Goal: Task Accomplishment & Management: Complete application form

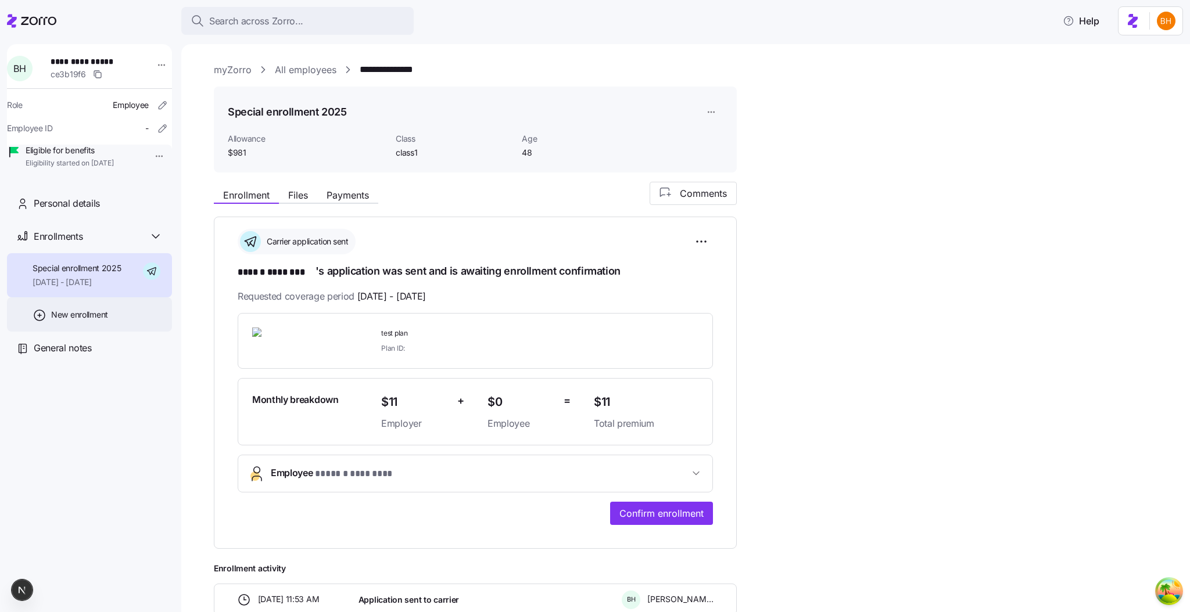
click at [69, 321] on span "New enrollment" at bounding box center [79, 315] width 57 height 12
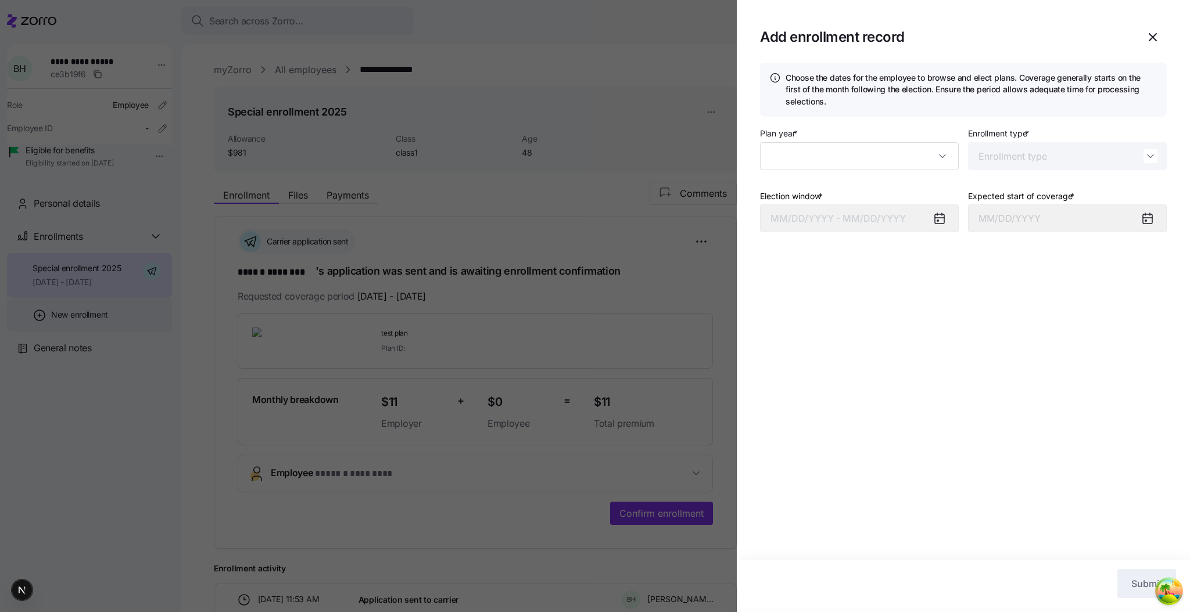
type input "2025"
type input "Special"
type input "[DATE]"
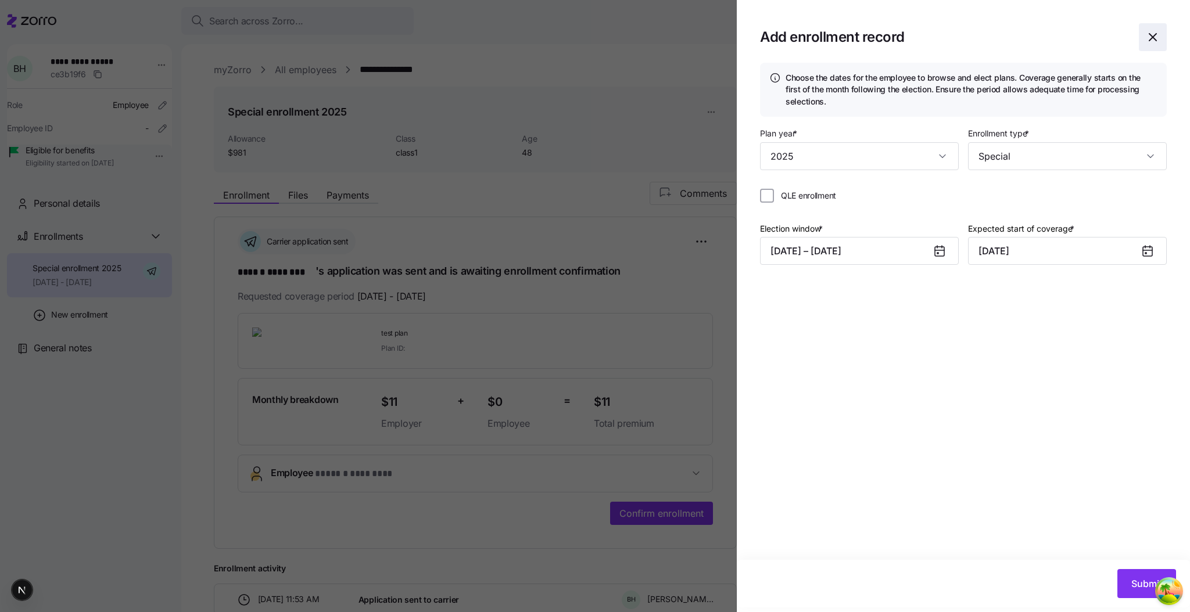
click at [1146, 44] on icon "button" at bounding box center [1153, 37] width 14 height 14
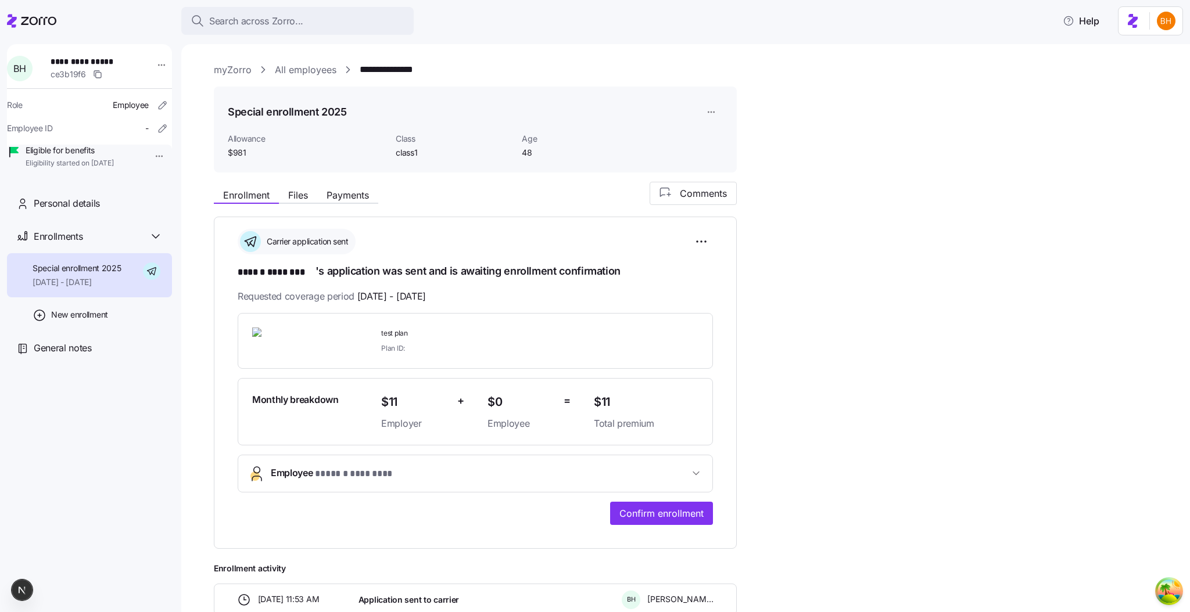
click at [531, 182] on div "Enrollment Files Payments Comments" at bounding box center [475, 193] width 523 height 23
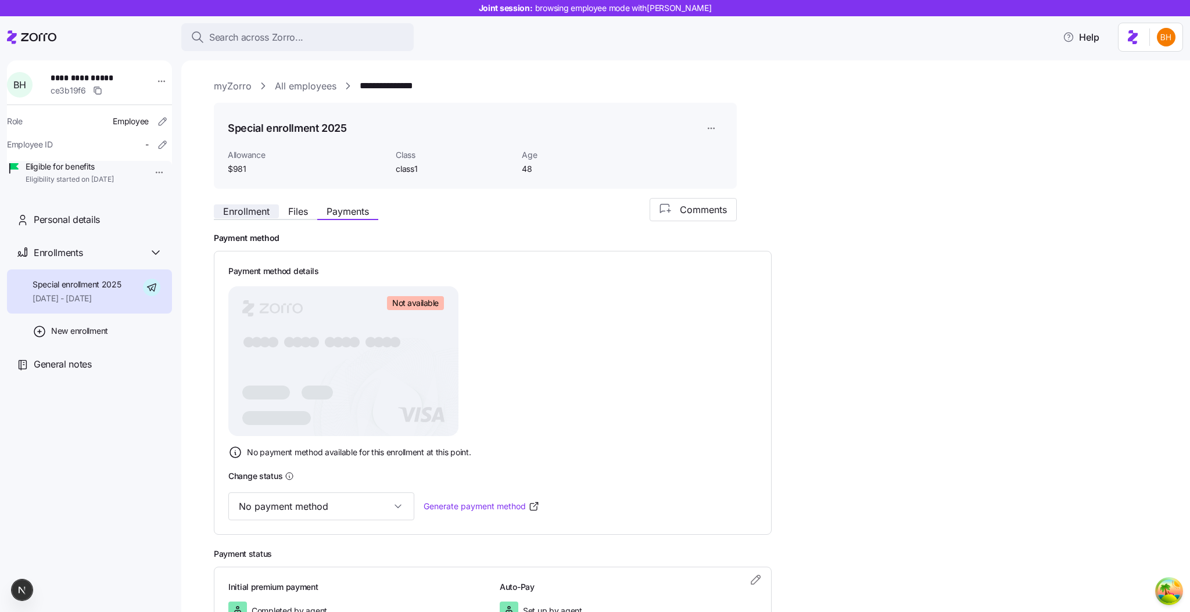
click at [241, 214] on span "Enrollment" at bounding box center [246, 211] width 46 height 9
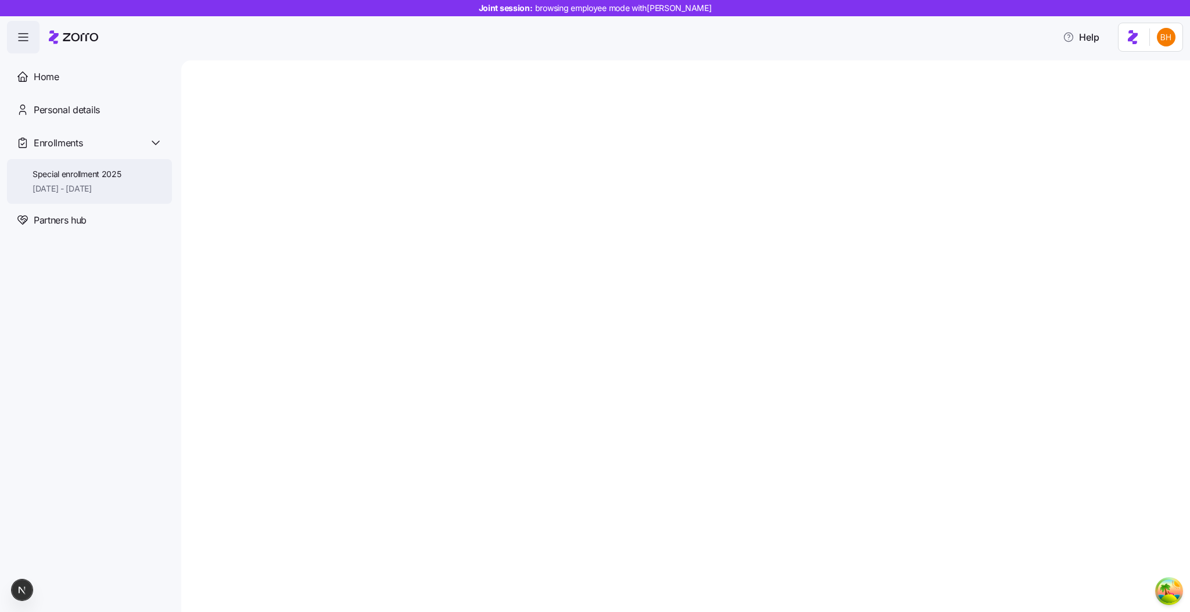
click at [145, 191] on div "Special enrollment 2025 11/01/2025 - 12/31/2025" at bounding box center [89, 181] width 165 height 45
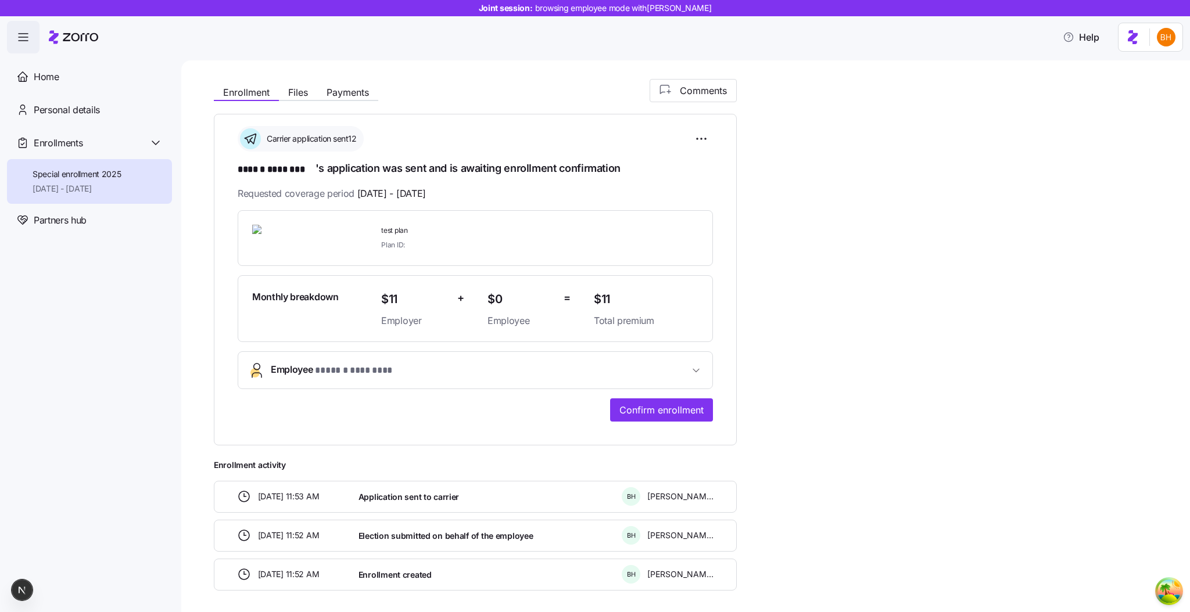
click at [426, 141] on div "Carrier application sent12" at bounding box center [475, 139] width 475 height 26
click at [1004, 379] on div "**********" at bounding box center [683, 335] width 939 height 512
click at [292, 91] on span "Files" at bounding box center [298, 92] width 20 height 9
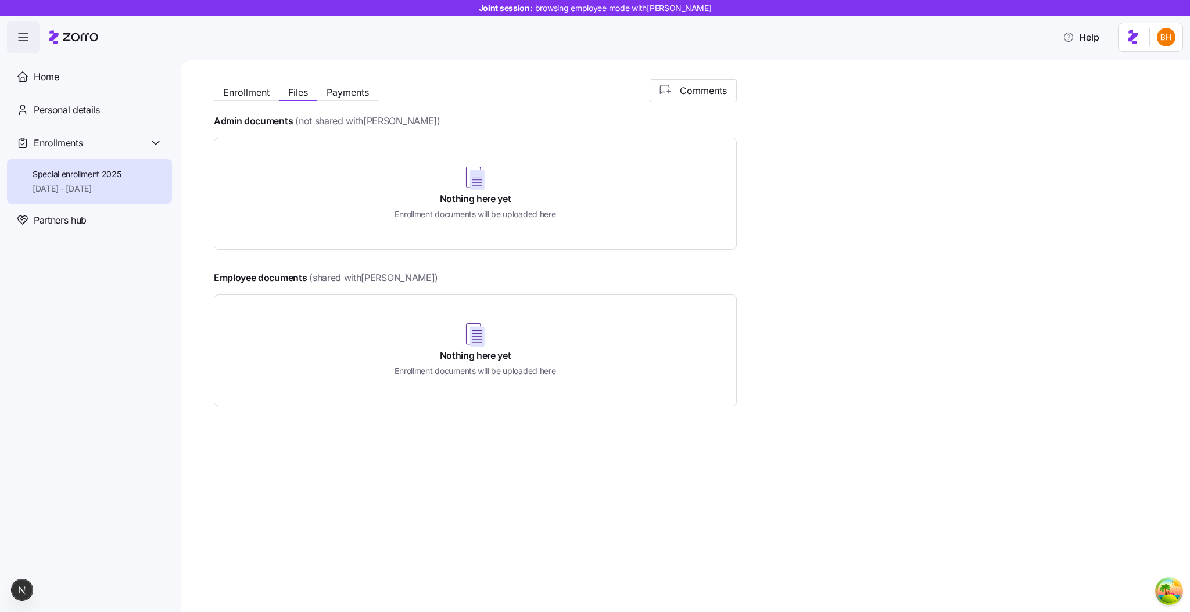
click at [546, 206] on div "Nothing here yet Enrollment documents will be uploaded here" at bounding box center [475, 193] width 494 height 83
click at [361, 95] on span "Payments" at bounding box center [348, 92] width 42 height 9
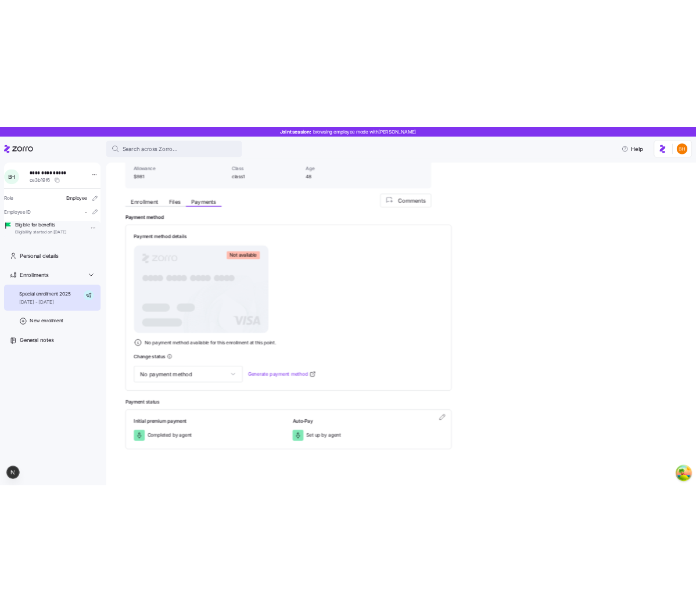
scroll to position [82, 0]
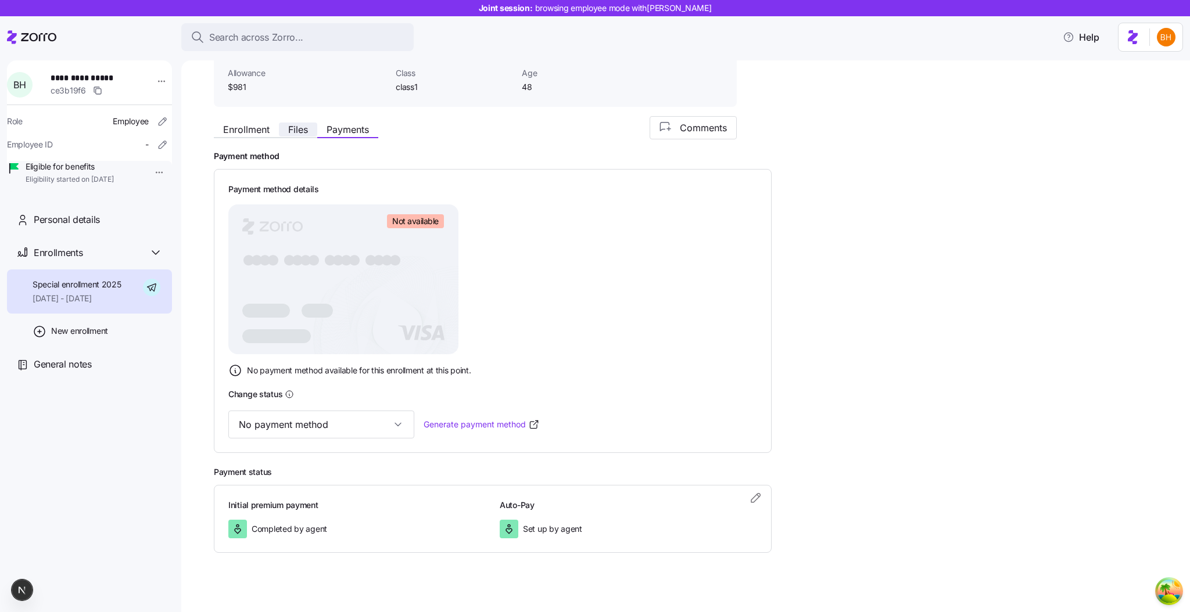
click at [304, 127] on span "Files" at bounding box center [298, 129] width 20 height 9
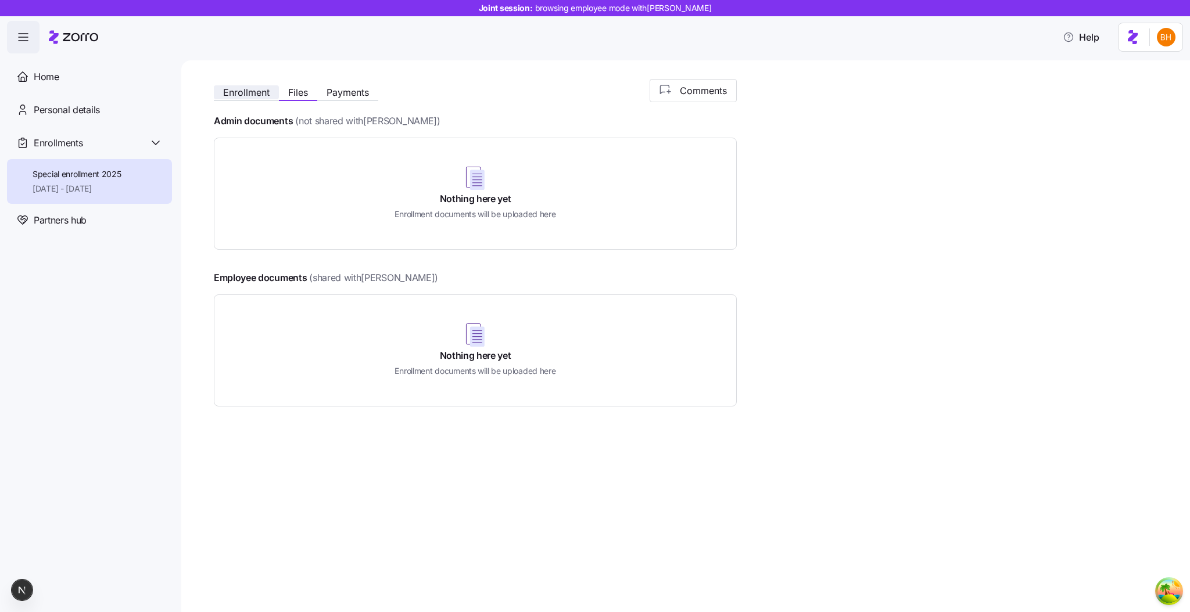
click at [257, 95] on span "Enrollment" at bounding box center [246, 92] width 46 height 9
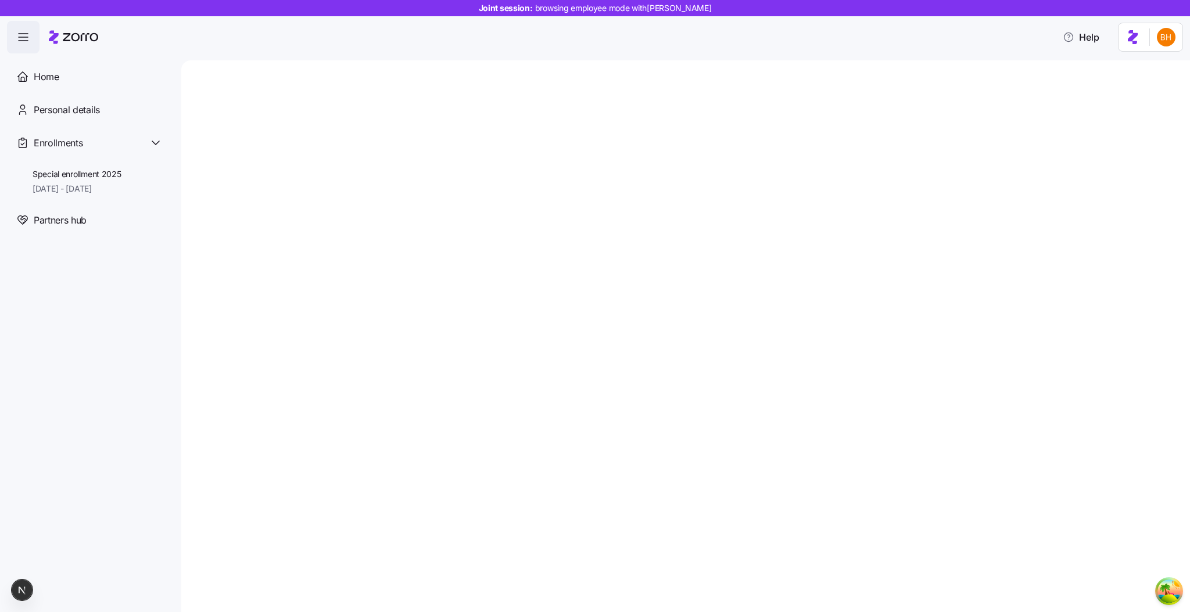
click at [413, 171] on div at bounding box center [685, 336] width 1009 height 552
click at [412, 171] on div at bounding box center [685, 336] width 1009 height 552
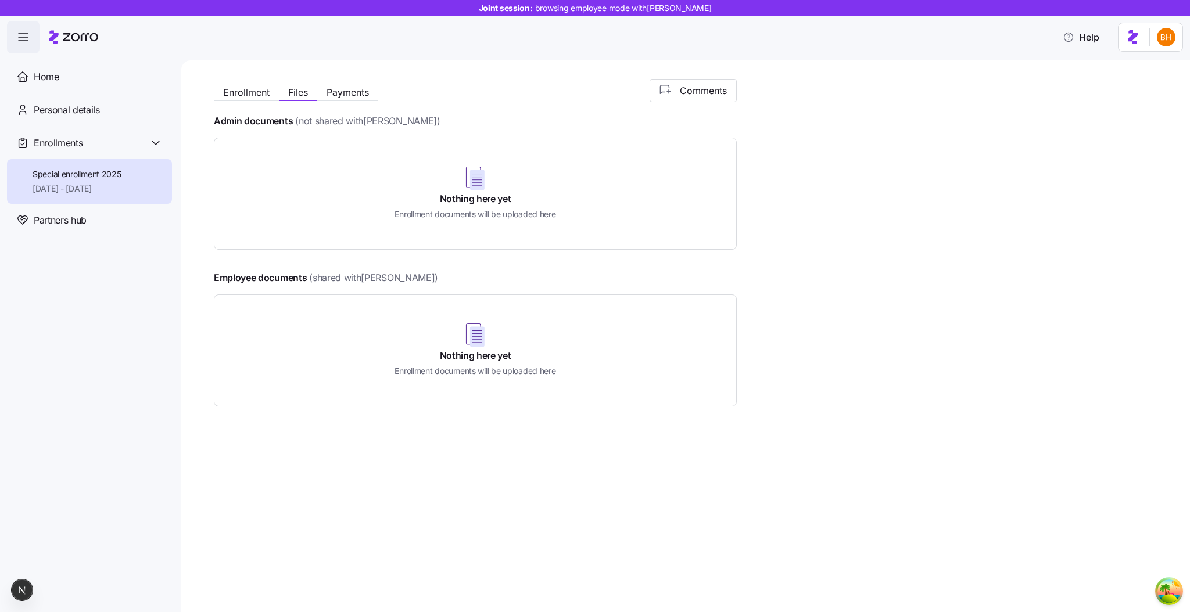
click at [117, 189] on span "[DATE] - [DATE]" at bounding box center [77, 189] width 89 height 12
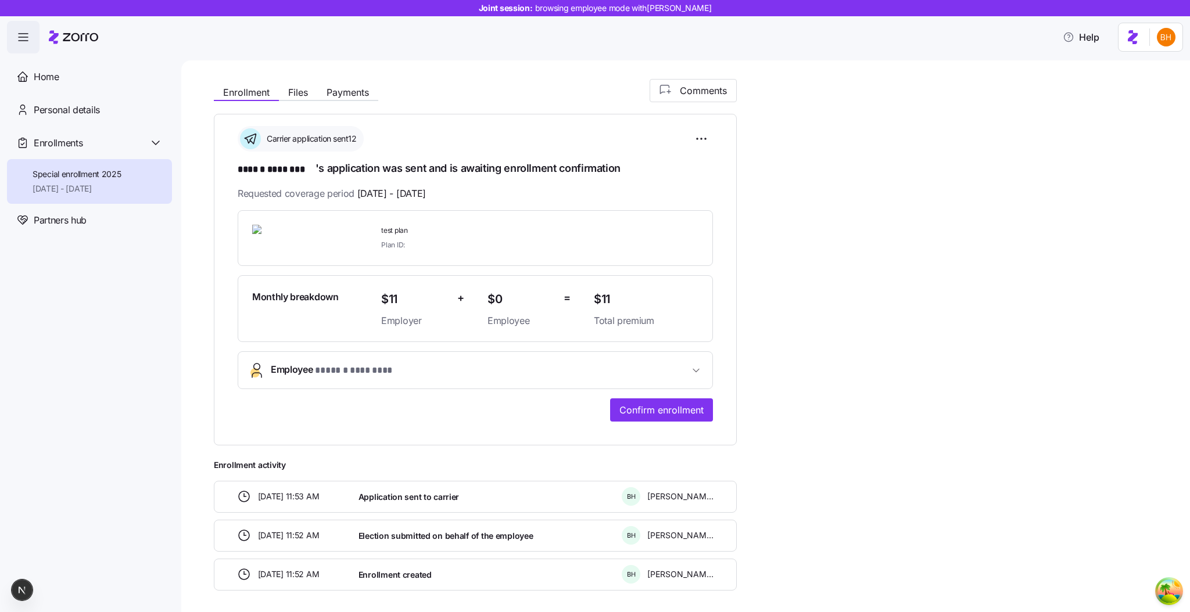
click at [199, 214] on div "**********" at bounding box center [685, 336] width 1009 height 552
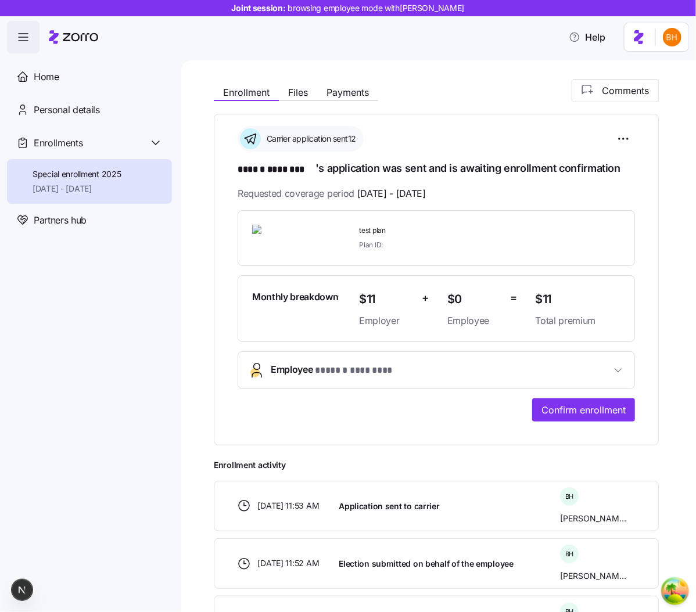
click at [569, 143] on div "Carrier application sent12" at bounding box center [436, 139] width 397 height 26
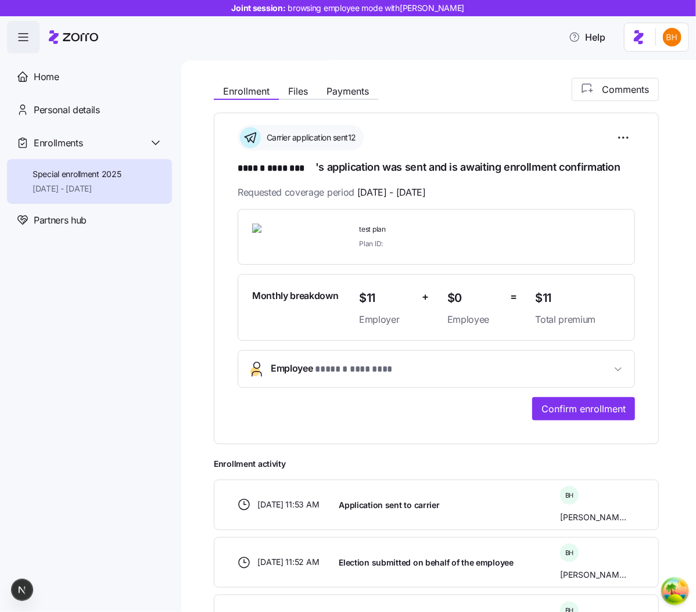
scroll to position [2, 0]
click at [292, 80] on div "Enrollment Files Payments Comments" at bounding box center [436, 88] width 445 height 23
click at [295, 86] on span "Files" at bounding box center [298, 90] width 20 height 9
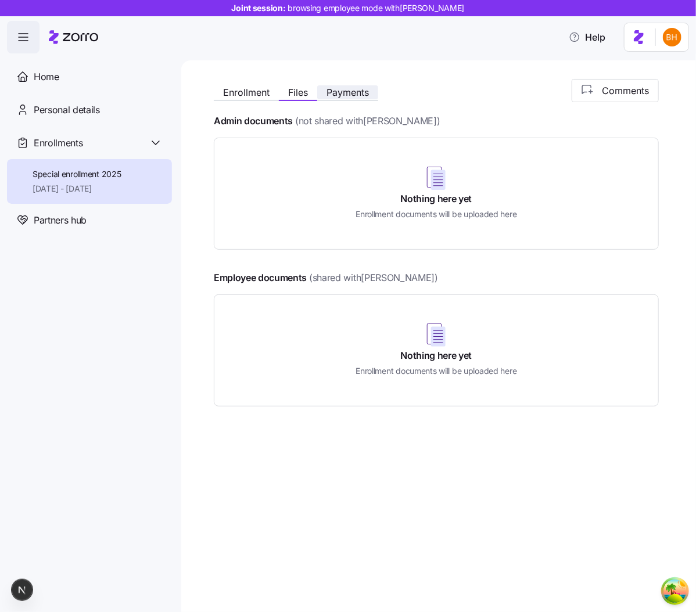
click at [325, 92] on button "Payments" at bounding box center [347, 92] width 61 height 14
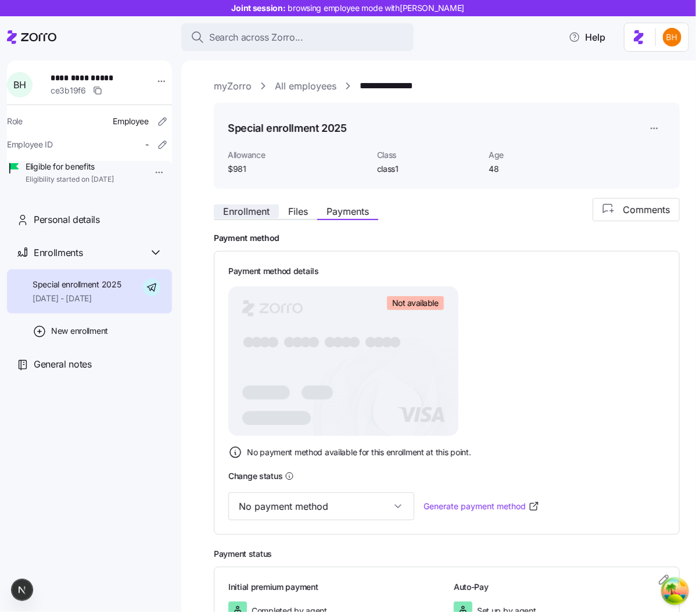
click at [269, 207] on span "Enrollment" at bounding box center [246, 211] width 46 height 9
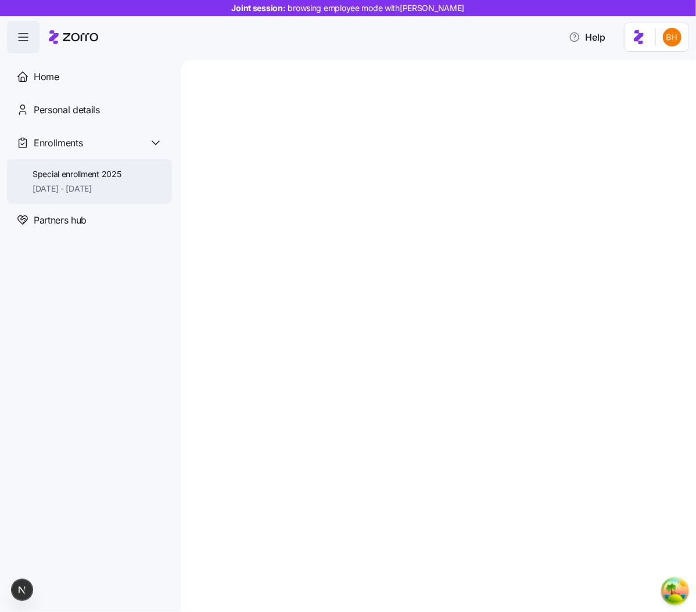
click at [86, 167] on div "Special enrollment 2025 11/01/2025 - 12/31/2025" at bounding box center [89, 181] width 165 height 45
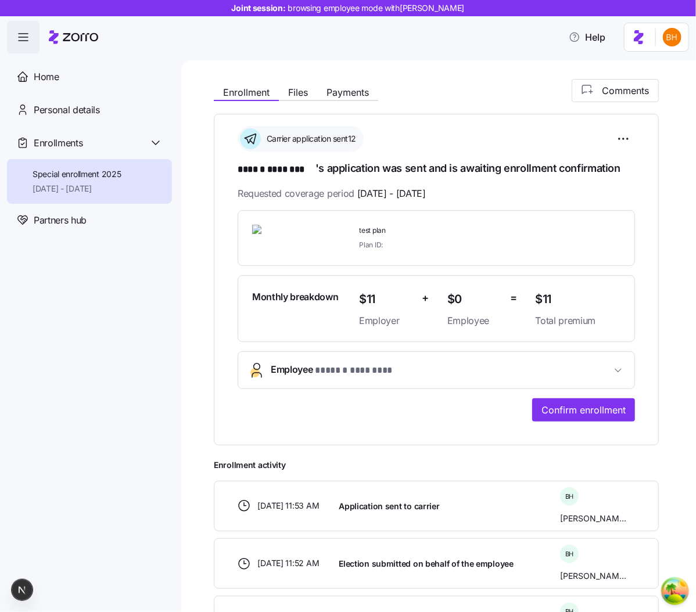
click at [664, 406] on div "**********" at bounding box center [447, 363] width 466 height 568
click at [214, 44] on div "Help" at bounding box center [348, 37] width 682 height 33
click at [205, 162] on div "**********" at bounding box center [438, 336] width 515 height 552
click at [445, 88] on div "Enrollment Files Payments Comments" at bounding box center [436, 90] width 445 height 23
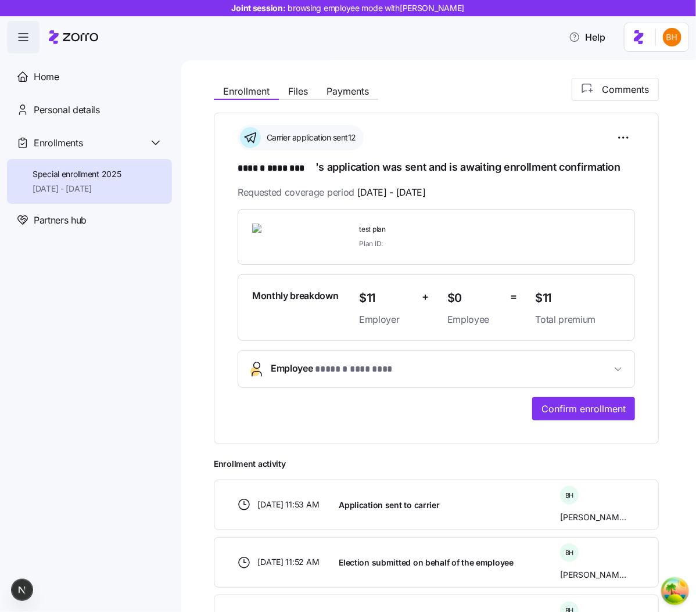
scroll to position [2, 0]
click at [184, 270] on div "**********" at bounding box center [438, 336] width 515 height 552
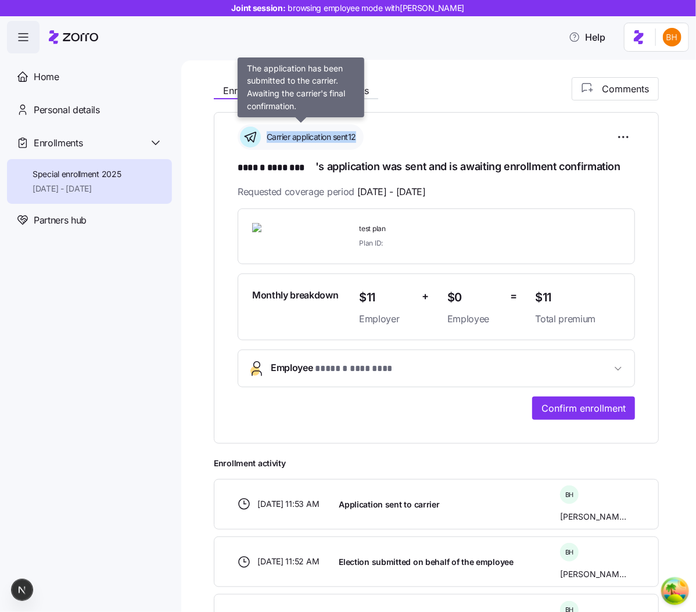
drag, startPoint x: 264, startPoint y: 137, endPoint x: 359, endPoint y: 135, distance: 94.1
click at [359, 135] on div "Carrier application sent12" at bounding box center [301, 137] width 126 height 26
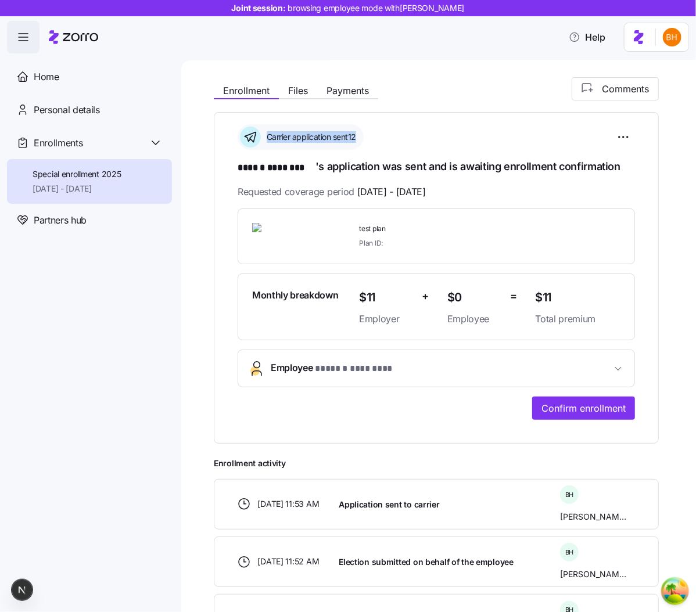
copy span "Carrier application sent12"
click at [136, 275] on div "Home Personal details Enrollments Special enrollment 2025 11/01/2025 - 12/31/20…" at bounding box center [89, 335] width 165 height 551
